Goal: Entertainment & Leisure: Consume media (video, audio)

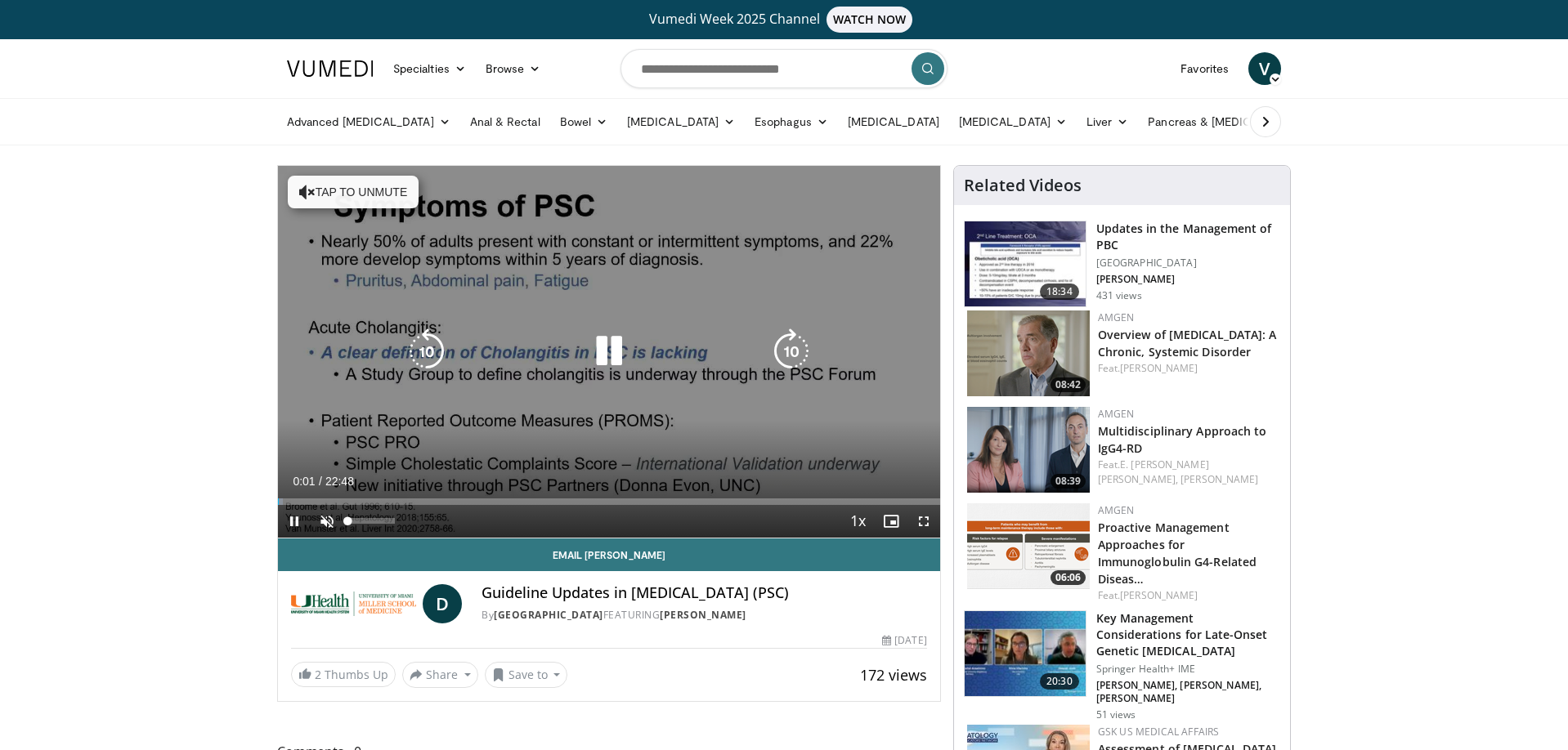
click at [325, 521] on span "Video Player" at bounding box center [326, 521] width 32 height 32
click at [609, 357] on icon "Video Player" at bounding box center [609, 351] width 45 height 45
click at [606, 344] on icon "Video Player" at bounding box center [609, 351] width 45 height 45
click at [619, 351] on icon "Video Player" at bounding box center [609, 351] width 45 height 45
click at [604, 351] on icon "Video Player" at bounding box center [609, 351] width 45 height 45
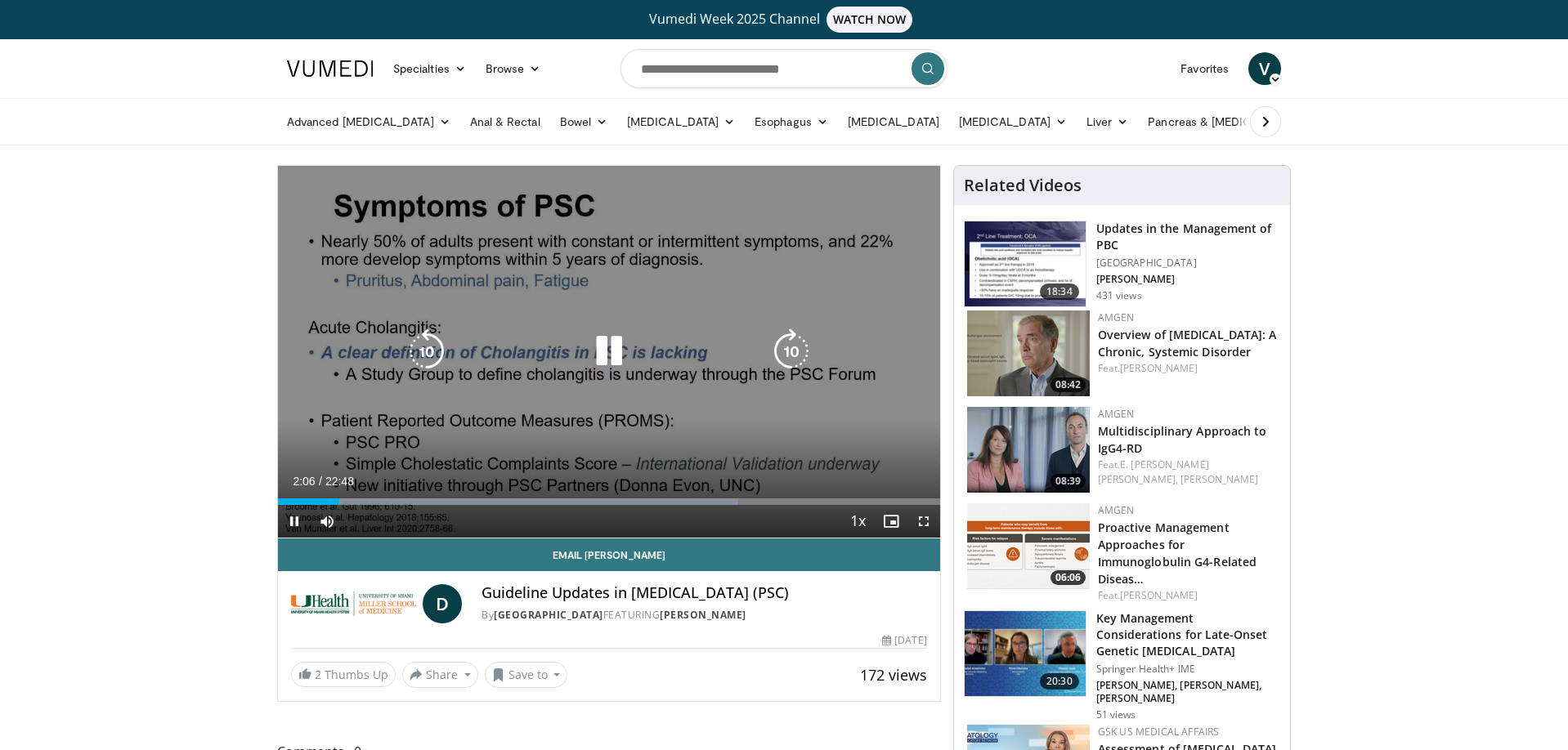
click at [607, 357] on icon "Video Player" at bounding box center [609, 351] width 45 height 45
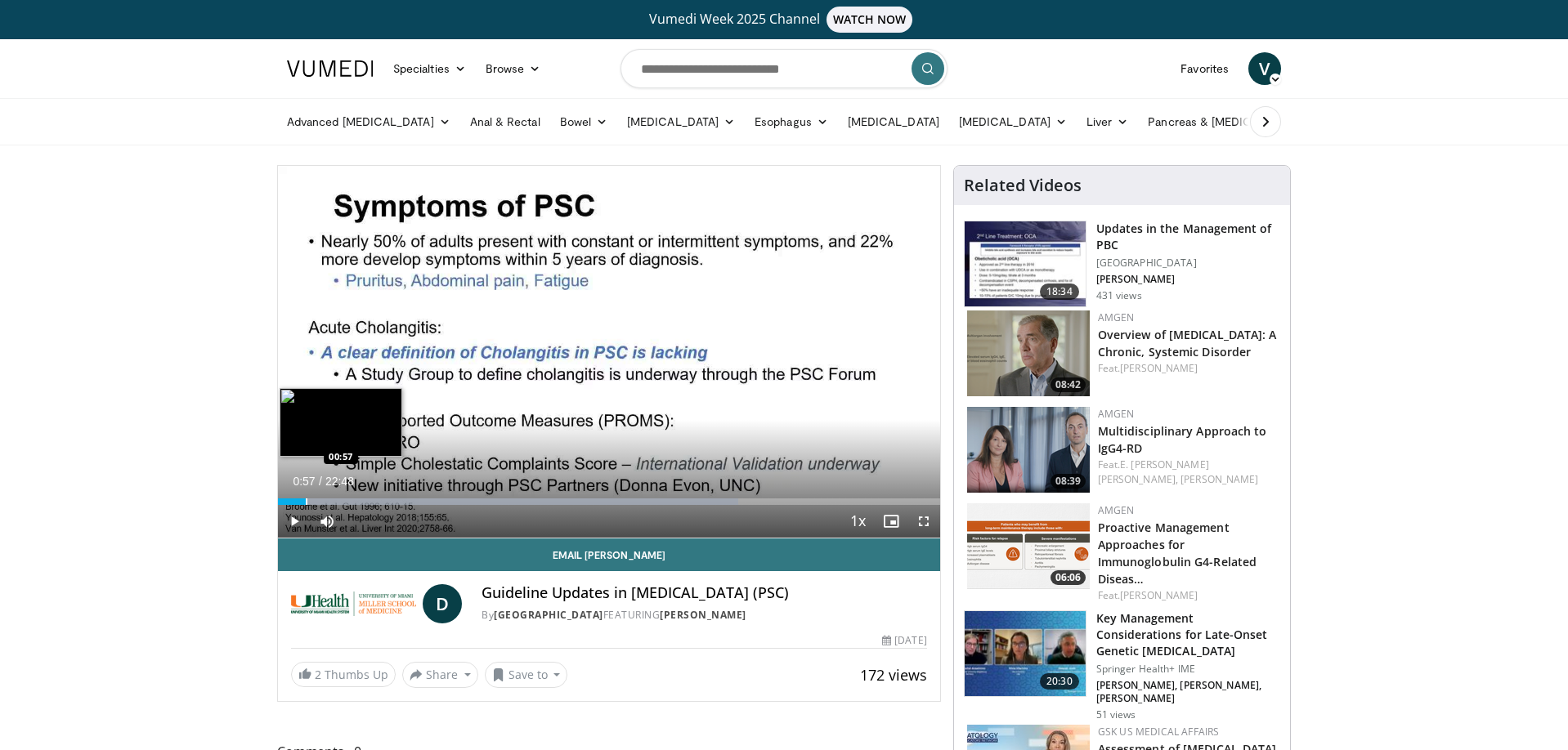
click at [305, 502] on div "Progress Bar" at bounding box center [306, 501] width 2 height 6
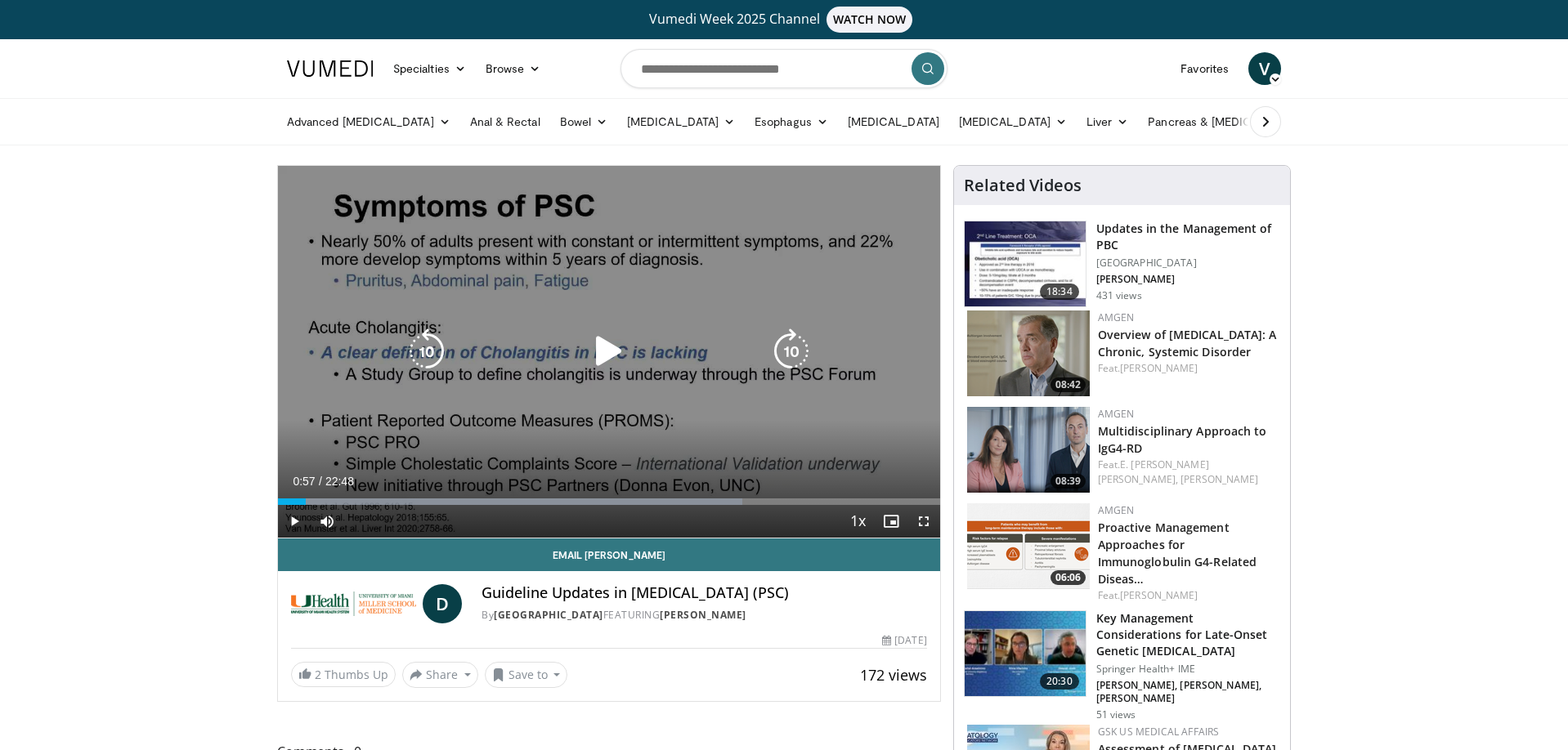
click at [390, 326] on div "10 seconds Tap to unmute" at bounding box center [609, 351] width 662 height 372
click at [424, 346] on icon "Video Player" at bounding box center [427, 351] width 45 height 45
click at [605, 351] on icon "Video Player" at bounding box center [609, 351] width 45 height 45
click at [602, 358] on icon "Video Player" at bounding box center [609, 351] width 45 height 45
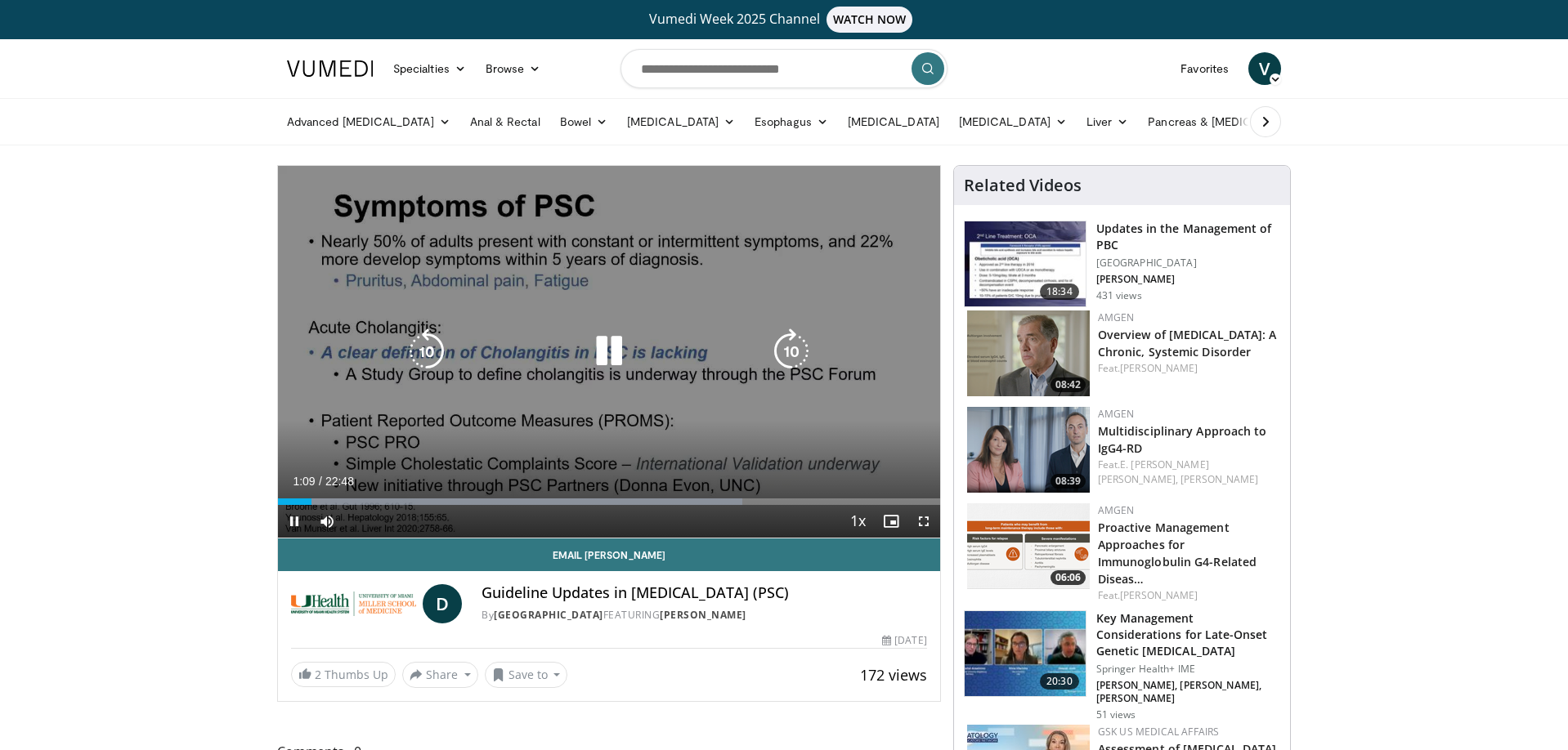
click at [612, 358] on icon "Video Player" at bounding box center [609, 351] width 45 height 45
